Goal: Information Seeking & Learning: Learn about a topic

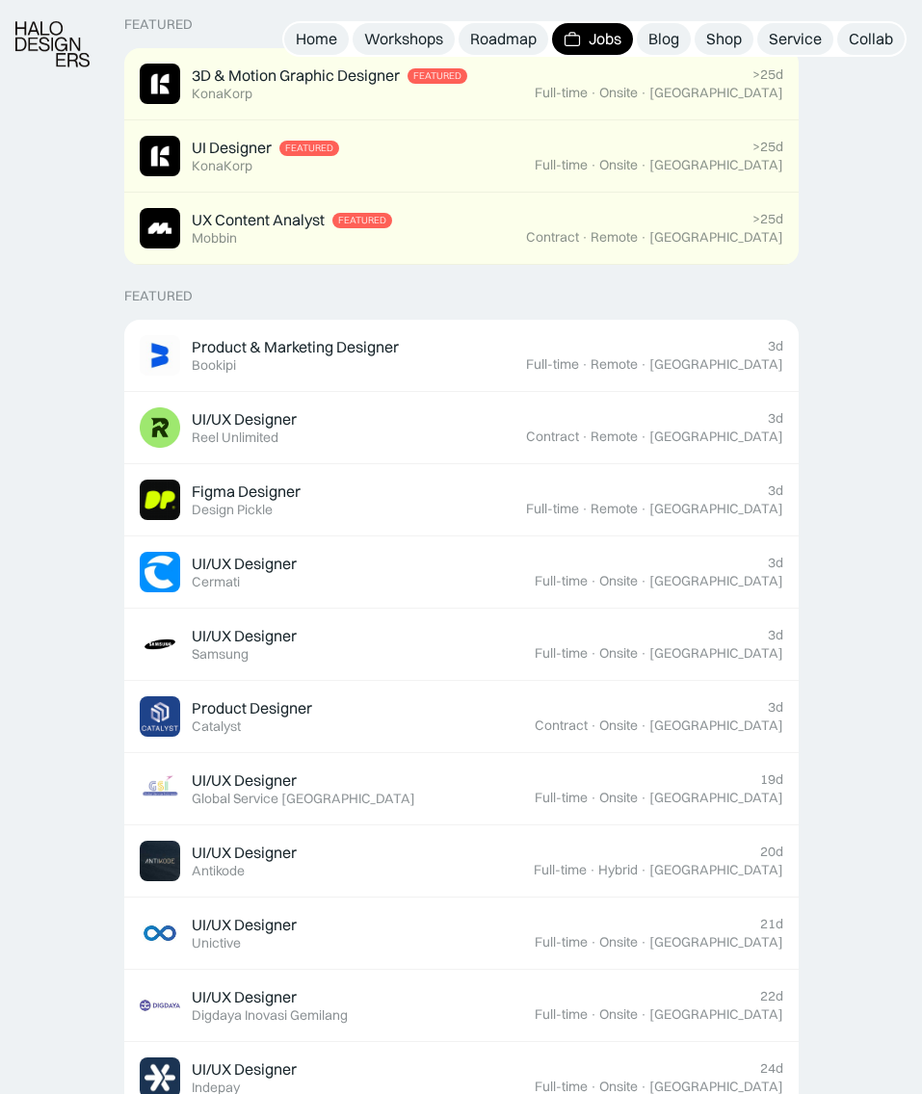
scroll to position [491, 0]
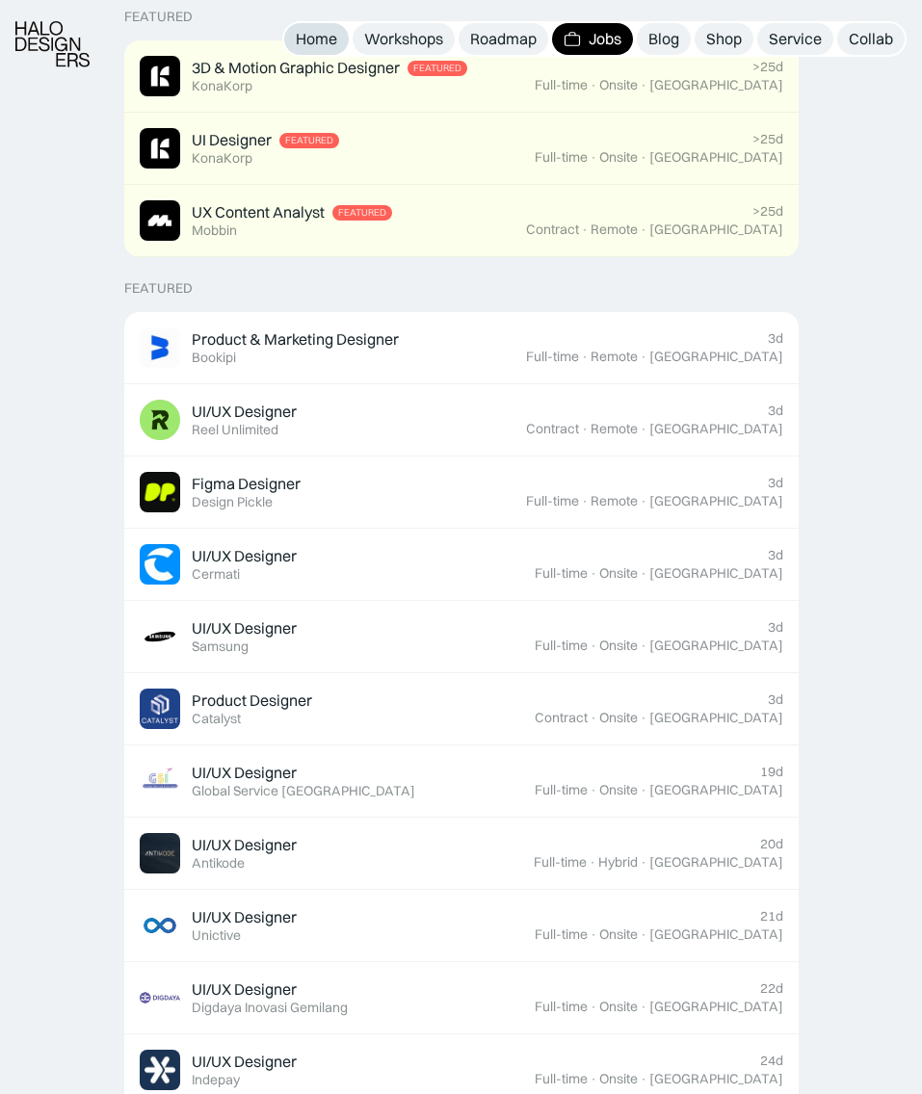
click at [330, 29] on div "Home" at bounding box center [316, 39] width 41 height 20
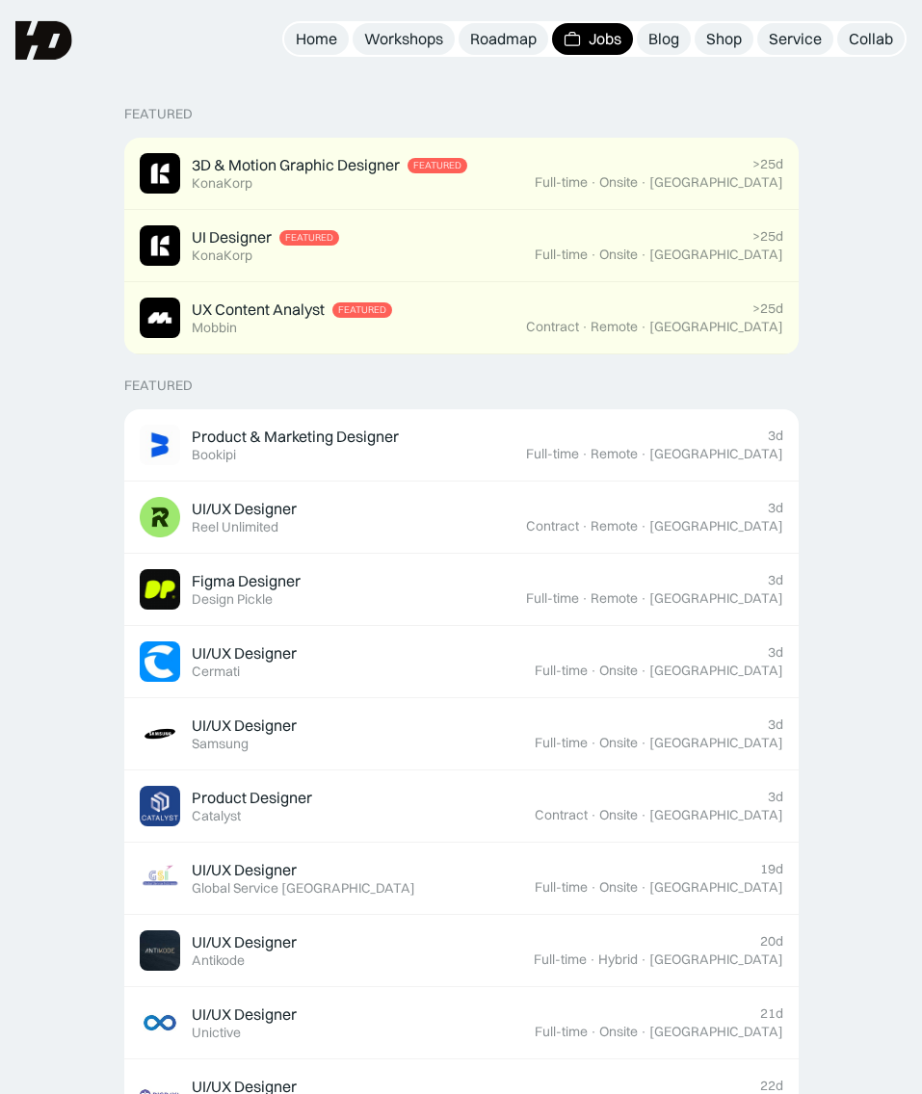
scroll to position [393, 0]
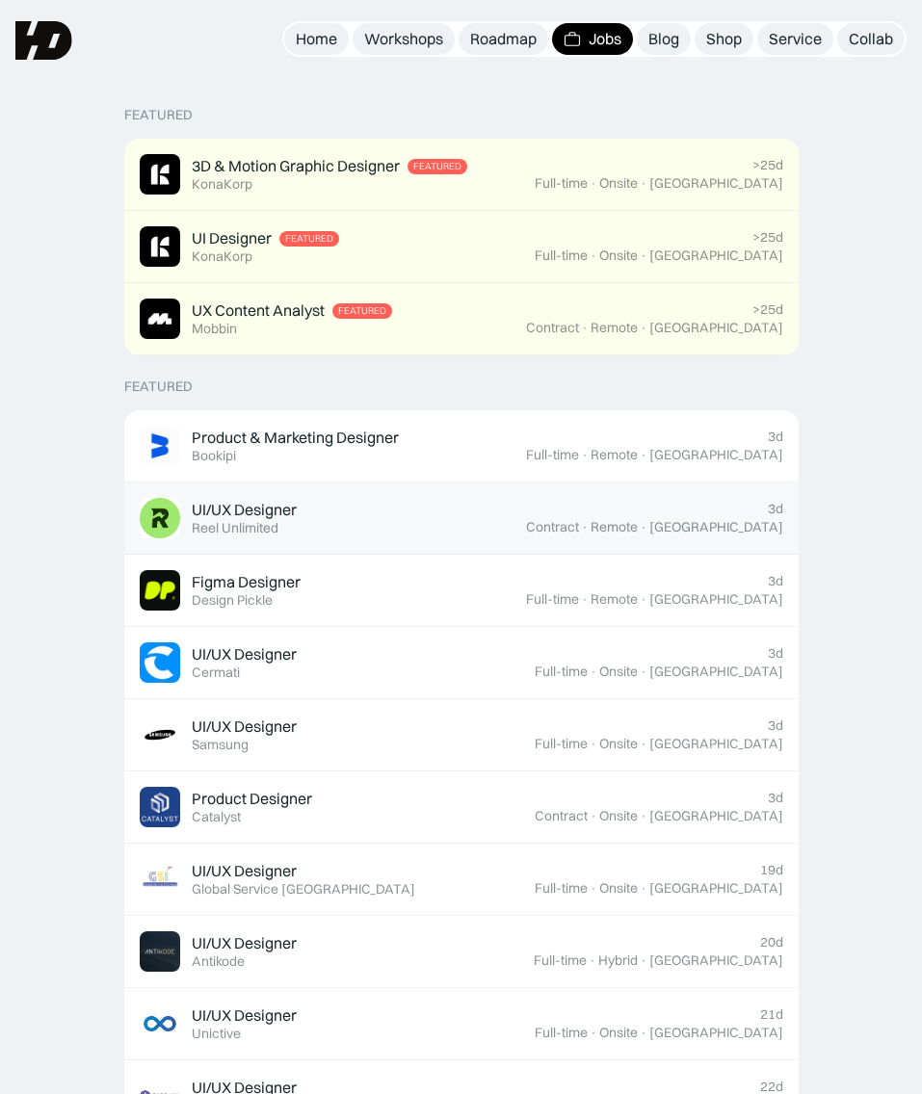
click at [292, 510] on div "UI/UX Designer" at bounding box center [244, 510] width 105 height 20
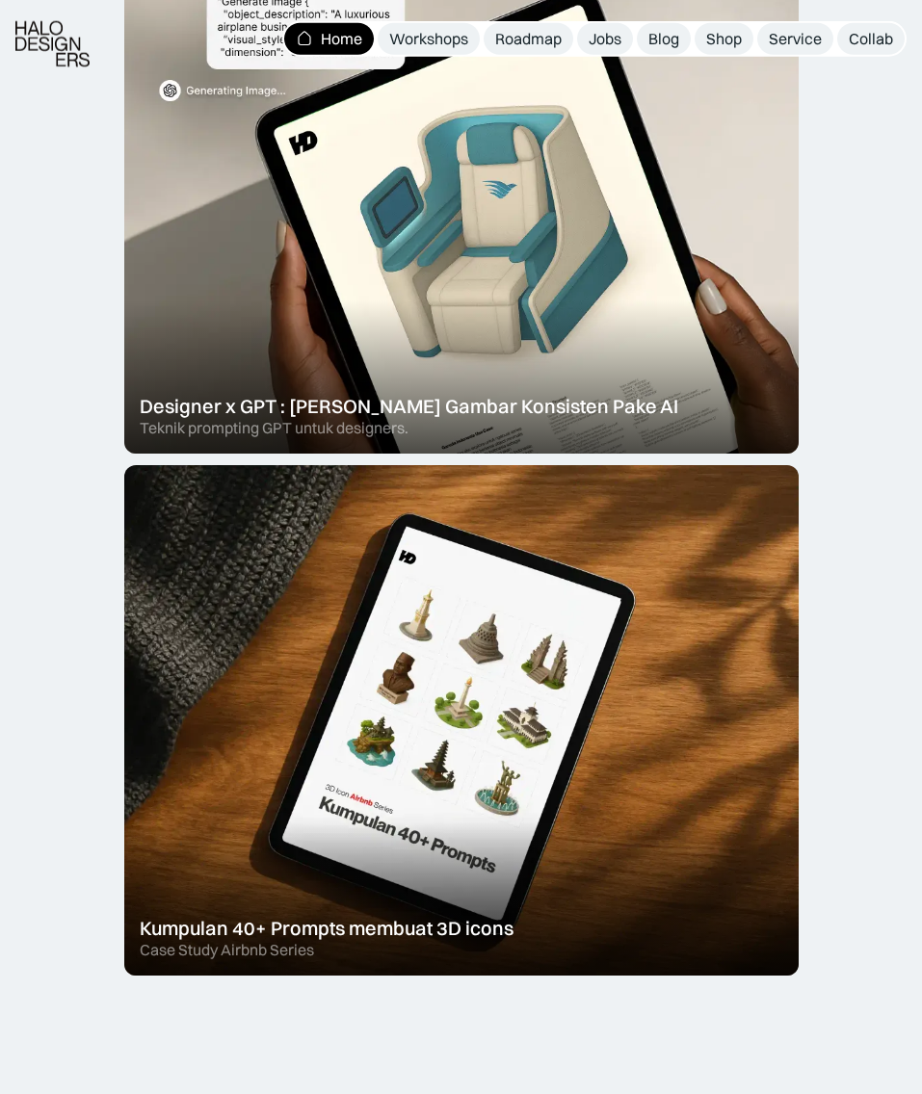
scroll to position [1768, 0]
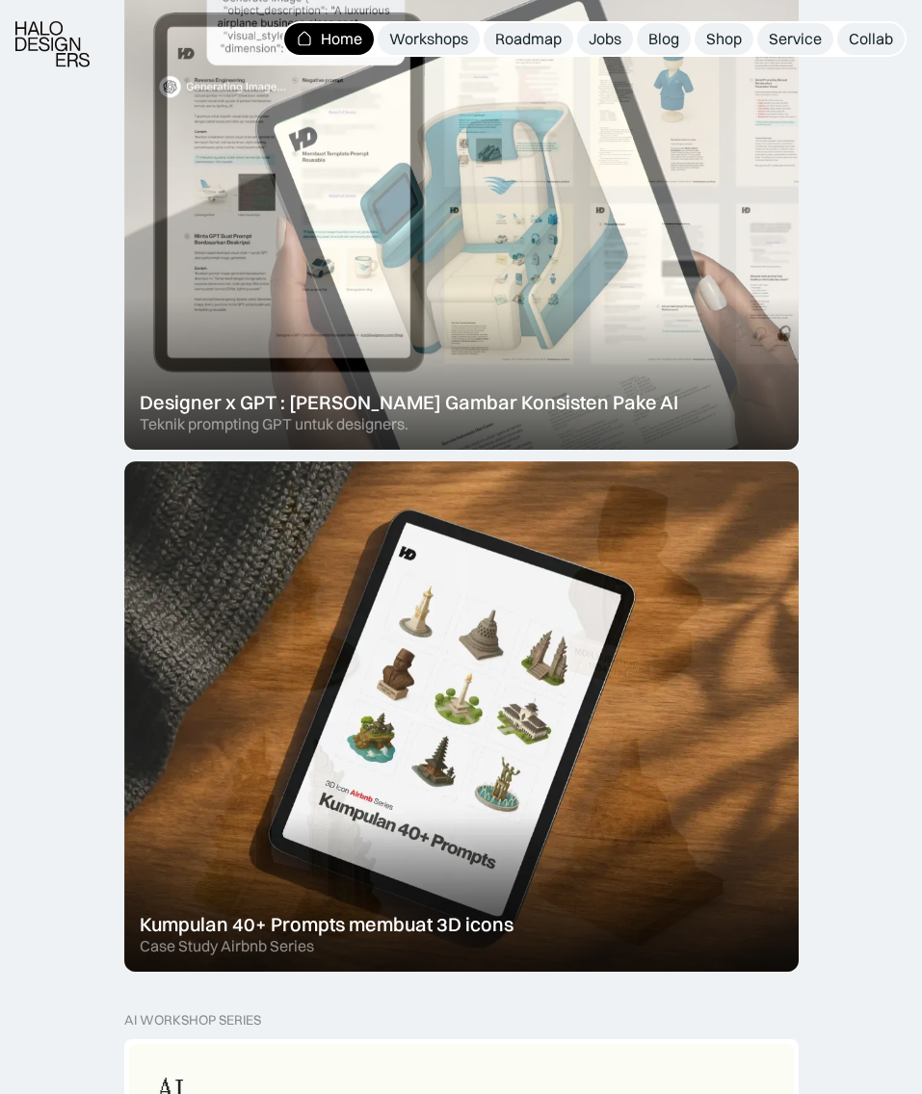
click at [666, 319] on div at bounding box center [461, 194] width 674 height 510
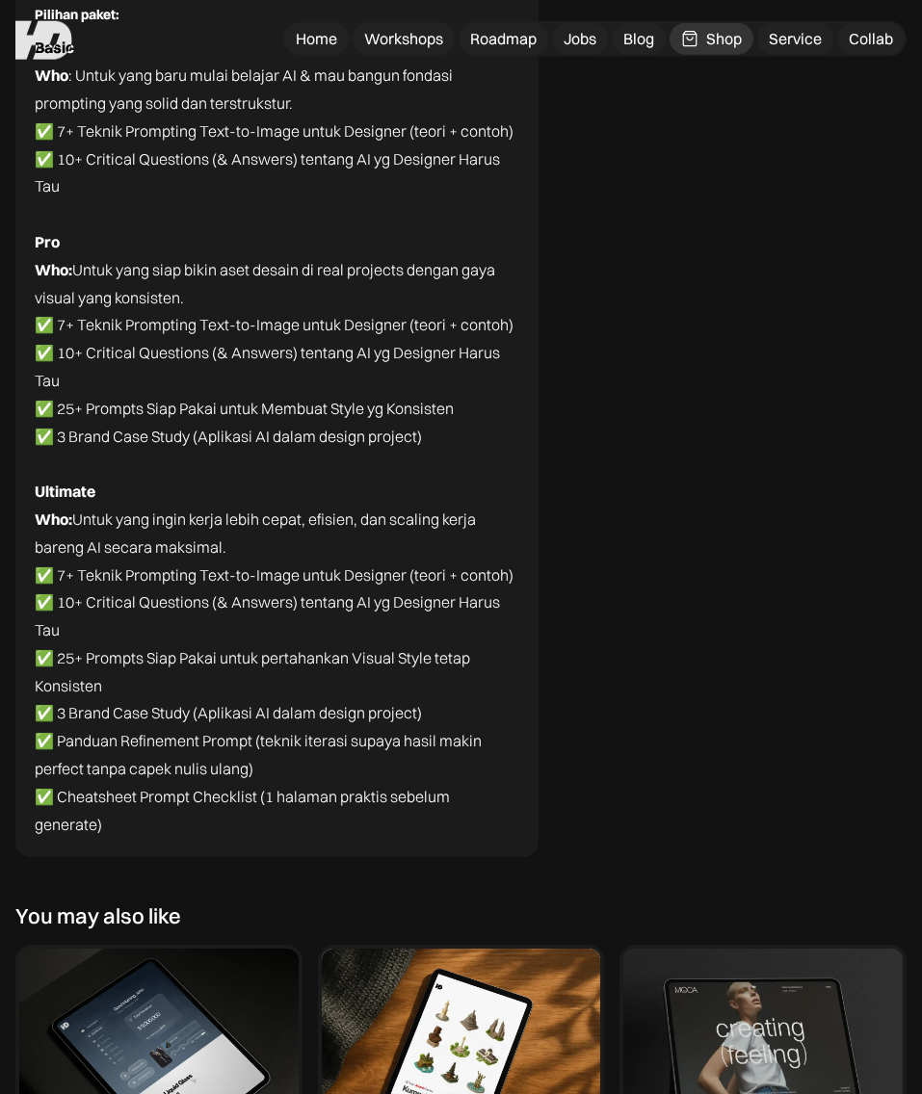
scroll to position [6091, 0]
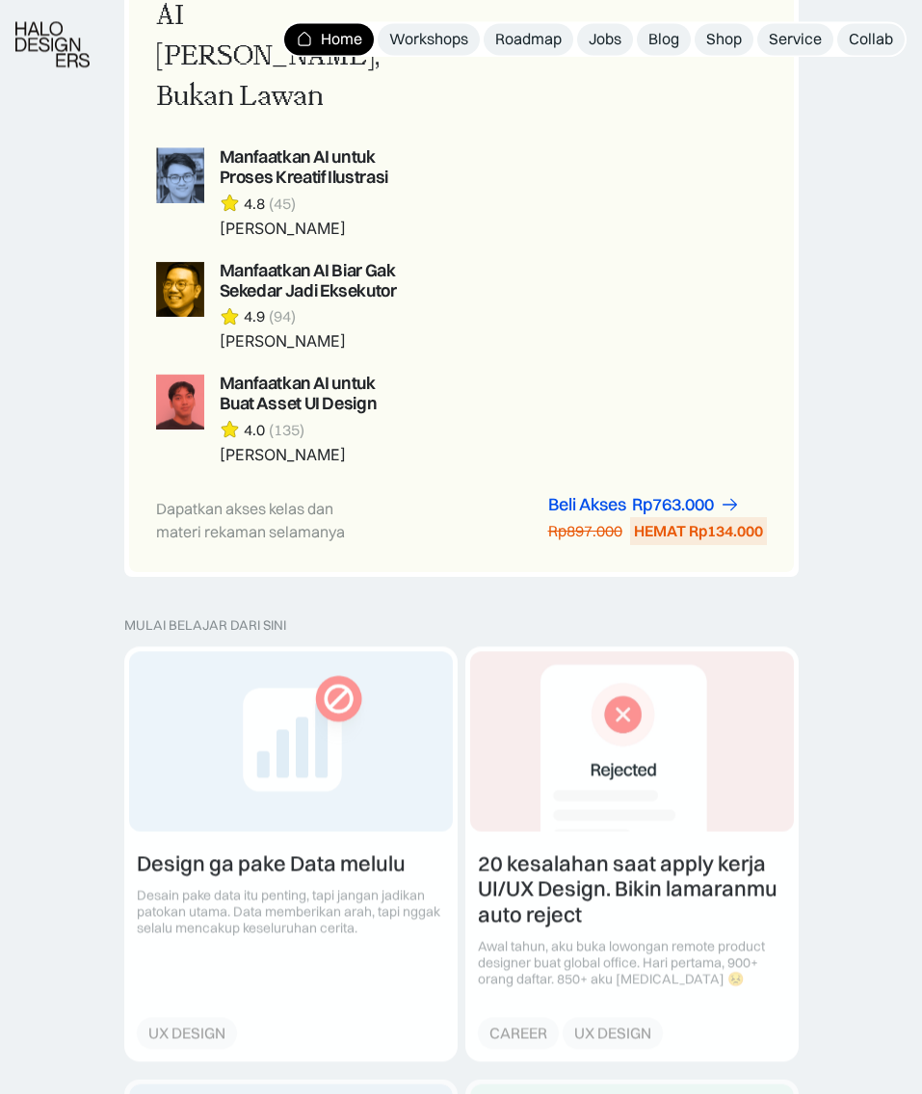
scroll to position [2849, 0]
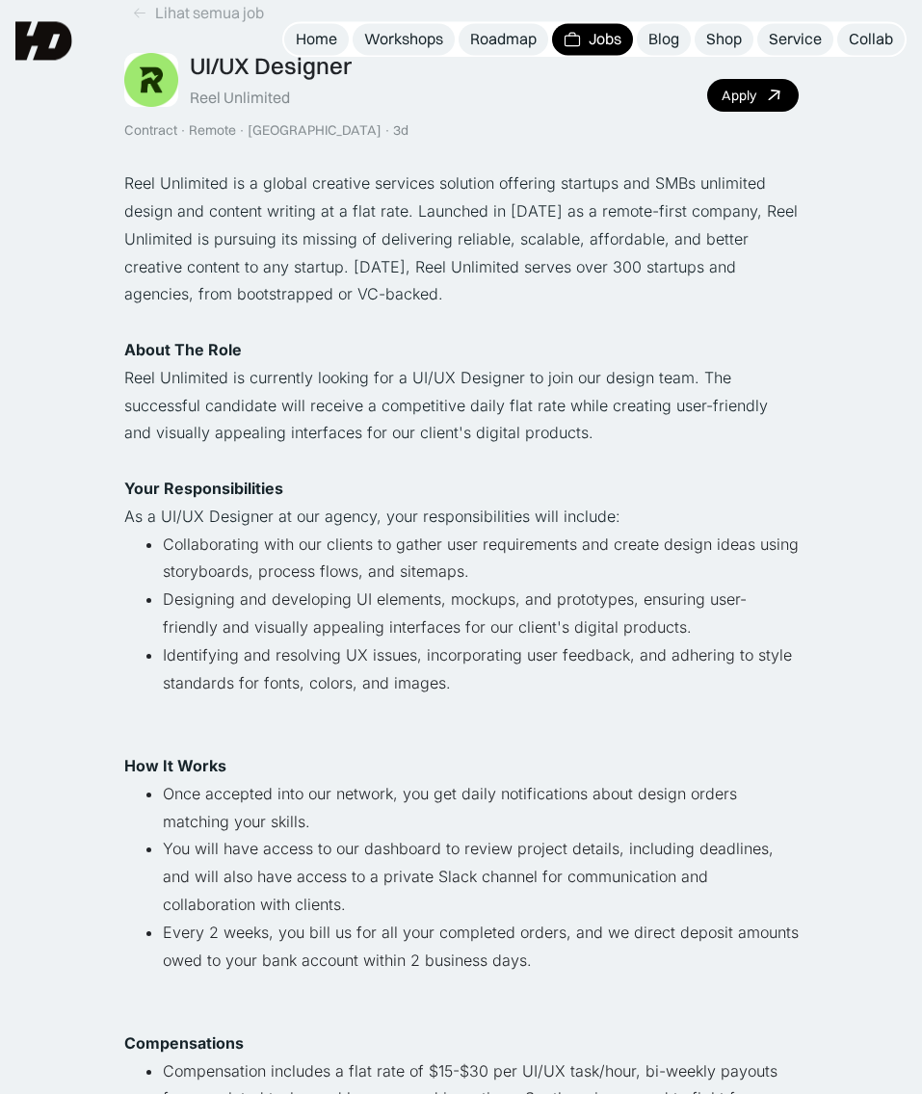
scroll to position [98, 0]
click at [47, 50] on img at bounding box center [43, 40] width 57 height 39
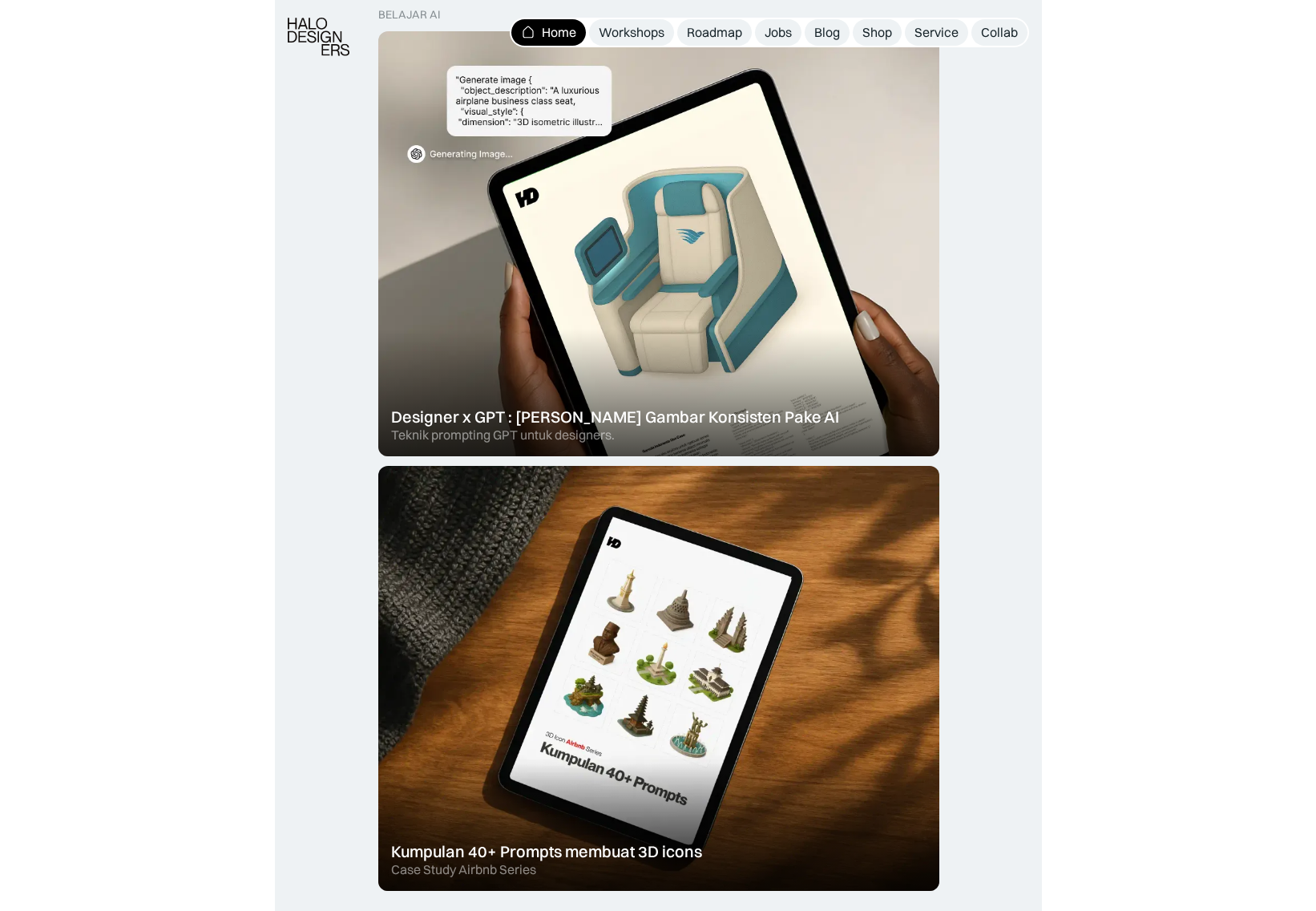
scroll to position [1390, 0]
